Goal: Information Seeking & Learning: Find specific fact

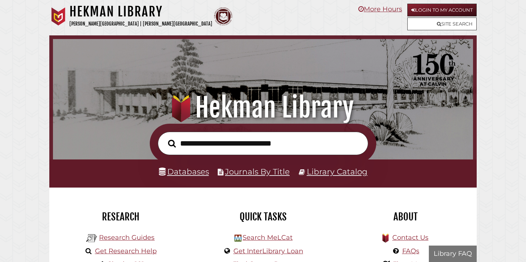
scroll to position [139, 416]
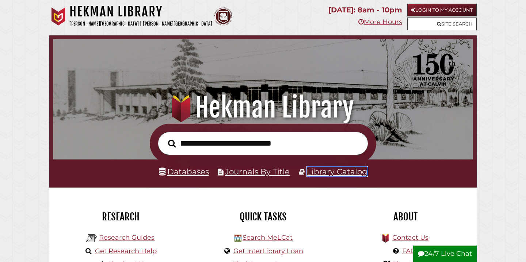
click at [327, 172] on link "Library Catalog" at bounding box center [337, 171] width 61 height 9
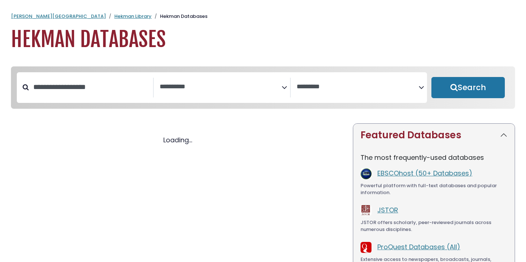
select select "Database Subject Filter"
select select "Database Vendors Filter"
select select "Database Subject Filter"
select select "Database Vendors Filter"
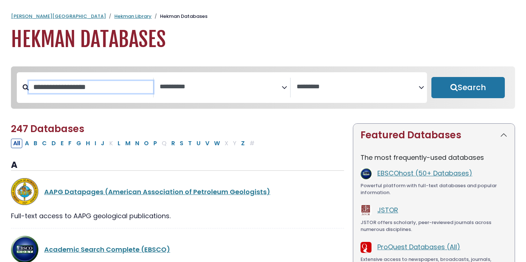
click at [105, 89] on input "Search database by title or keyword" at bounding box center [91, 87] width 124 height 12
type input "**********"
click at [431, 77] on button "Search" at bounding box center [467, 87] width 73 height 21
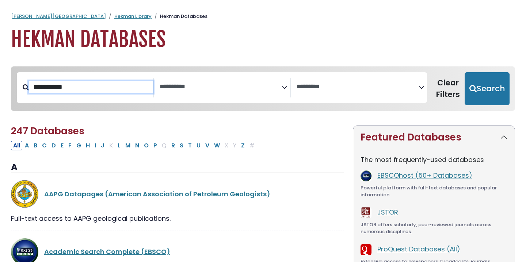
select select "Database Subject Filter"
select select "Database Vendors Filter"
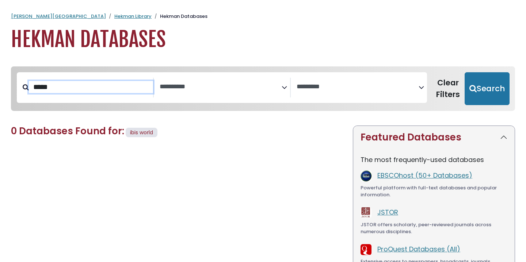
type input "****"
click at [465, 72] on button "Search" at bounding box center [487, 88] width 45 height 33
select select "Database Subject Filter"
select select "Database Vendors Filter"
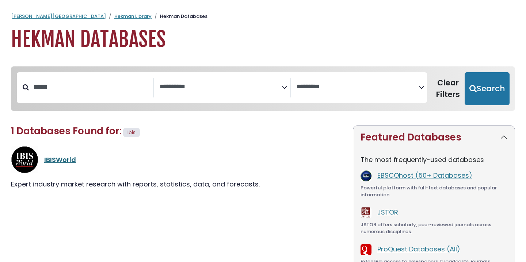
click at [51, 162] on link "IBISWorld" at bounding box center [60, 159] width 32 height 9
